Goal: Find specific page/section: Find specific page/section

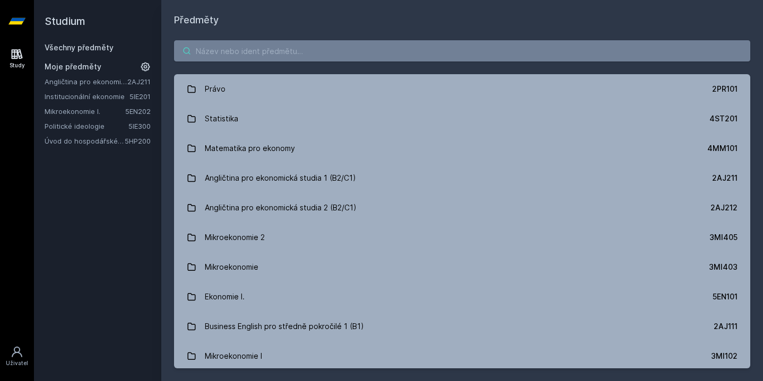
click at [457, 46] on input "search" at bounding box center [462, 50] width 576 height 21
paste input "5HP311"
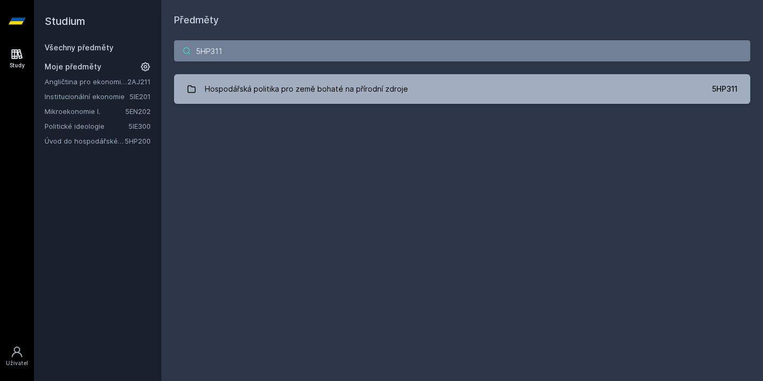
type input "5HP311"
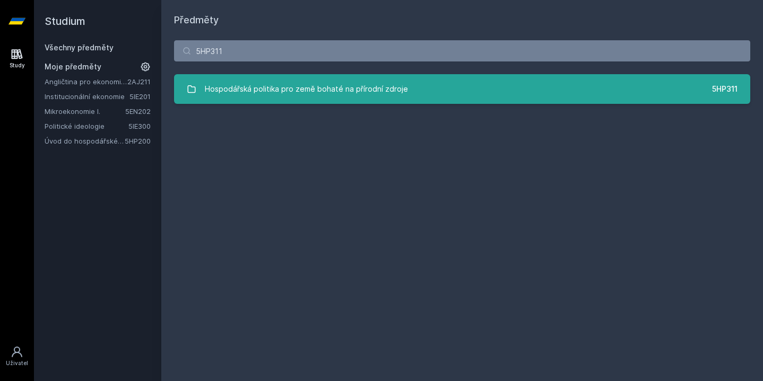
click at [436, 77] on link "Hospodářská politika pro země bohaté na přírodní zdroje 5HP311" at bounding box center [462, 89] width 576 height 30
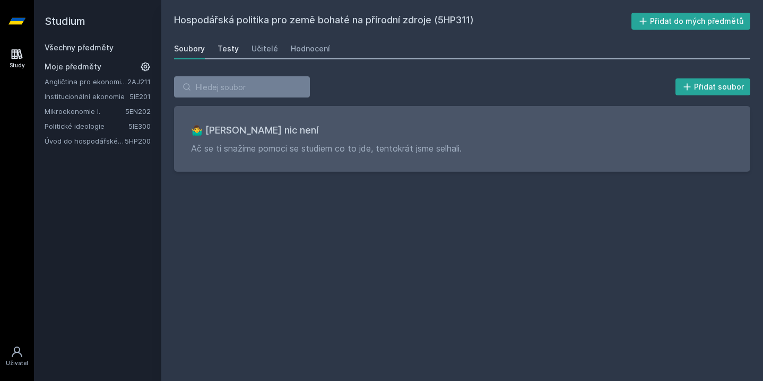
click at [225, 46] on div "Testy" at bounding box center [227, 48] width 21 height 11
click at [258, 48] on div "Učitelé" at bounding box center [264, 48] width 27 height 11
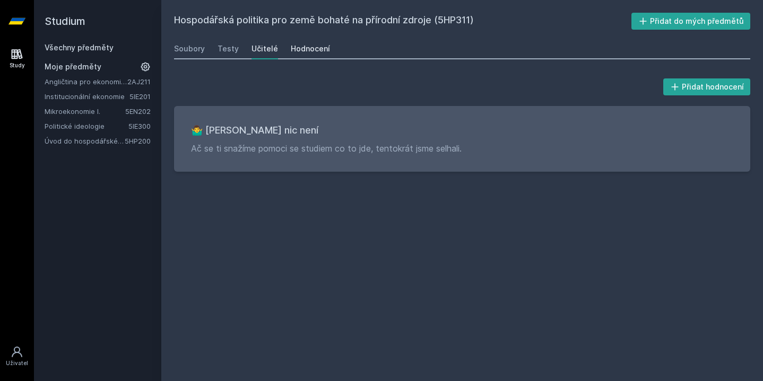
click at [318, 51] on div "Hodnocení" at bounding box center [310, 48] width 39 height 11
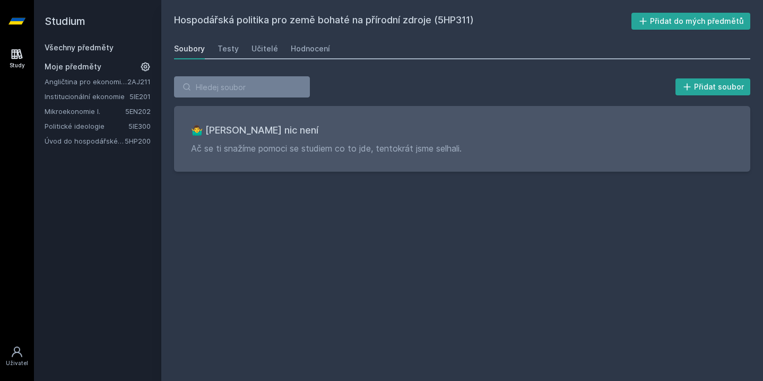
click at [60, 18] on h2 "Studium" at bounding box center [98, 21] width 106 height 42
click at [16, 30] on icon at bounding box center [16, 21] width 17 height 42
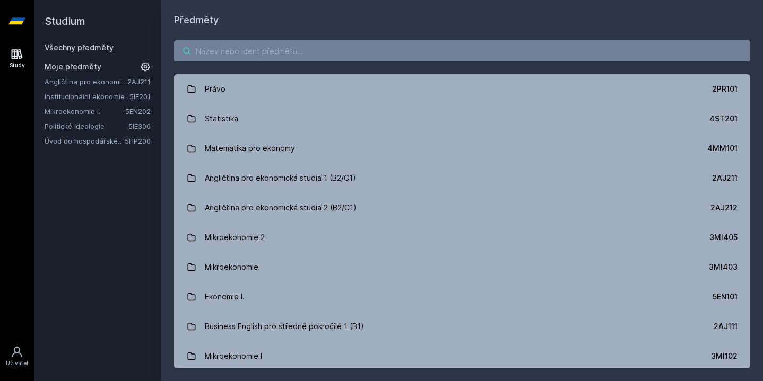
click at [303, 54] on input "search" at bounding box center [462, 50] width 576 height 21
paste input "5IE470"
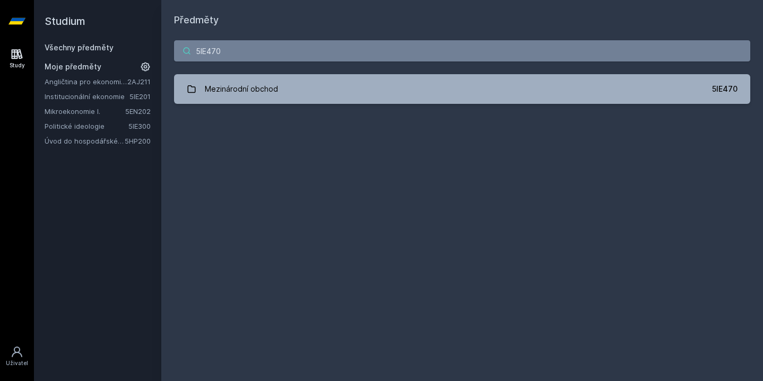
type input "5IE470"
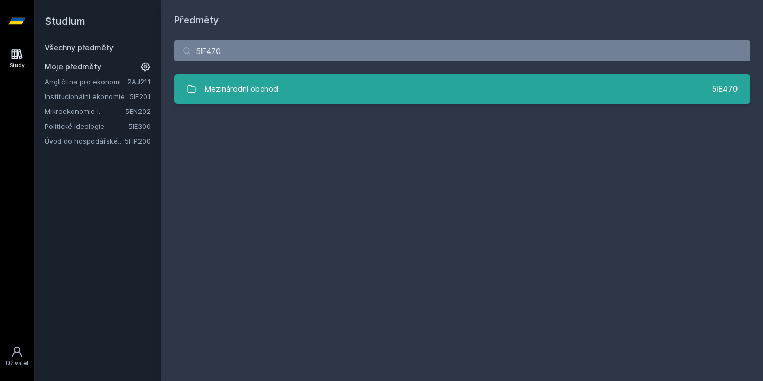
click at [311, 101] on link "Mezinárodní obchod 5IE470" at bounding box center [462, 89] width 576 height 30
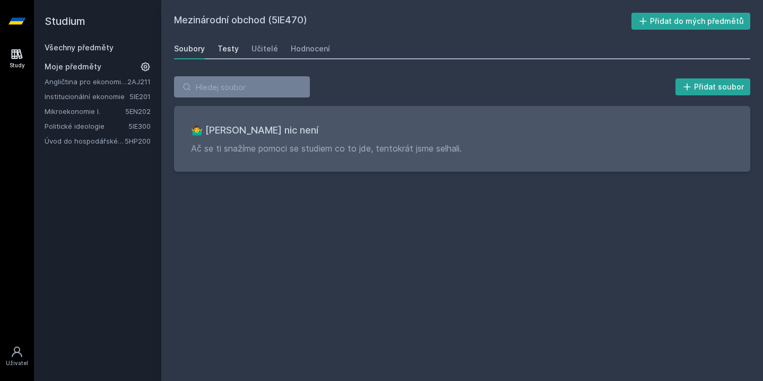
click at [232, 51] on div "Testy" at bounding box center [227, 48] width 21 height 11
click at [269, 51] on div "Učitelé" at bounding box center [264, 48] width 27 height 11
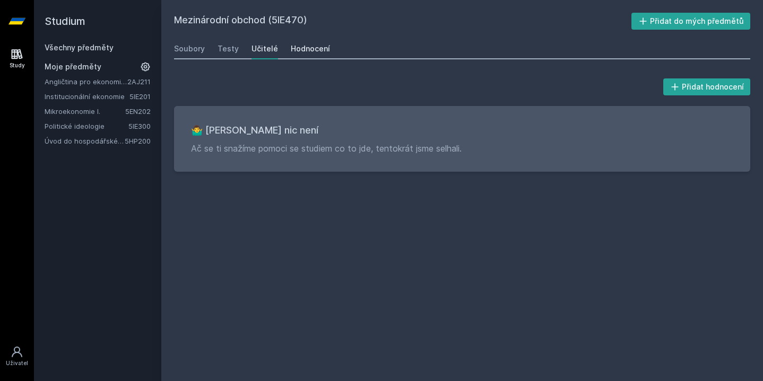
click at [321, 46] on div "Hodnocení" at bounding box center [310, 48] width 39 height 11
